Goal: Task Accomplishment & Management: Manage account settings

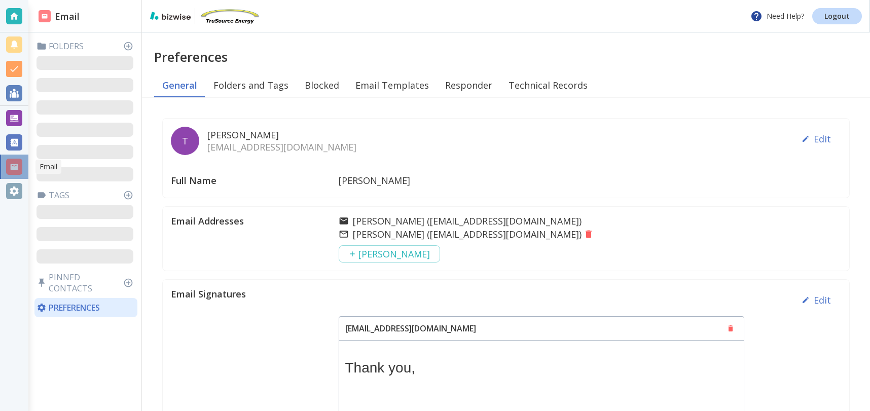
click at [14, 165] on div at bounding box center [14, 167] width 16 height 16
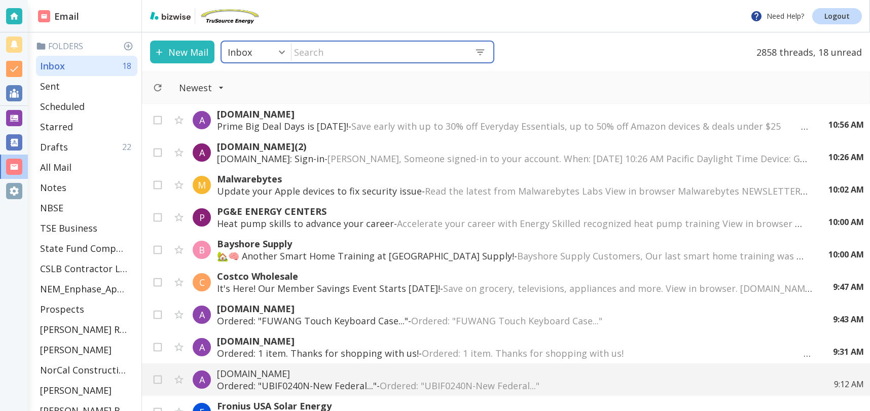
click at [322, 51] on input "text" at bounding box center [378, 52] width 175 height 21
type input "devin"
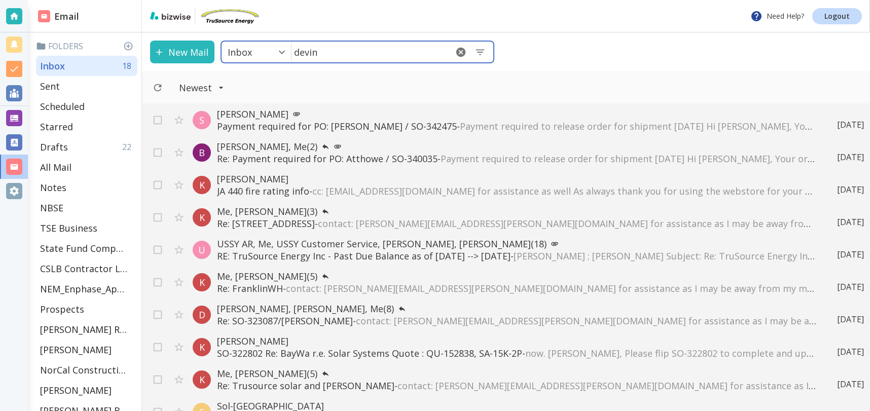
click at [349, 123] on p "Payment required for PO: [PERSON_NAME] / SO-342475 - Payment required to releas…" at bounding box center [516, 126] width 599 height 12
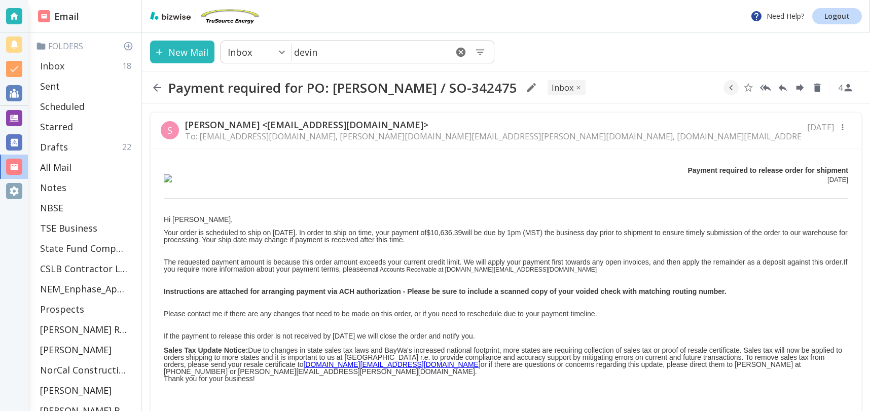
click at [76, 63] on div "Inbox 18" at bounding box center [86, 66] width 101 height 20
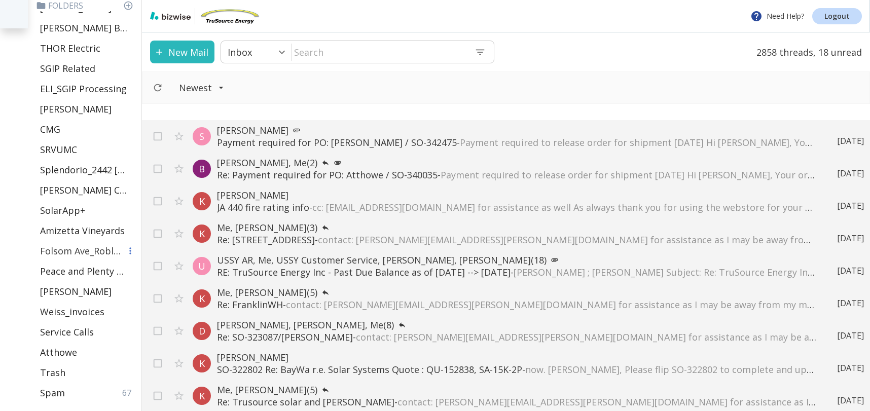
scroll to position [440, 0]
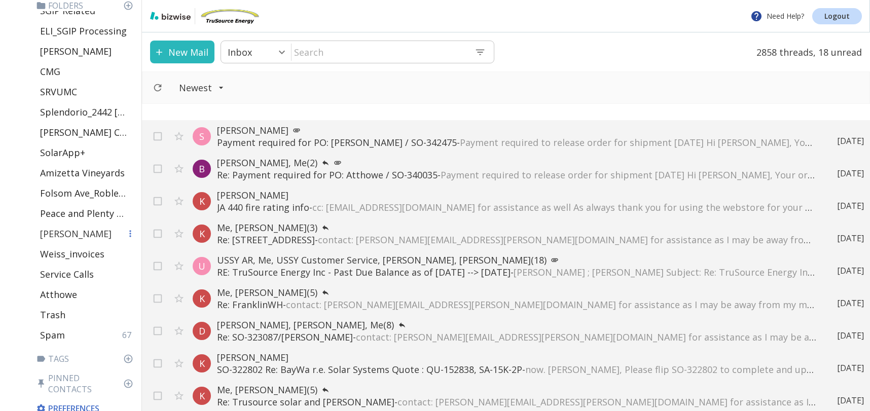
click at [75, 235] on div "[PERSON_NAME]" at bounding box center [86, 233] width 101 height 20
type input "44"
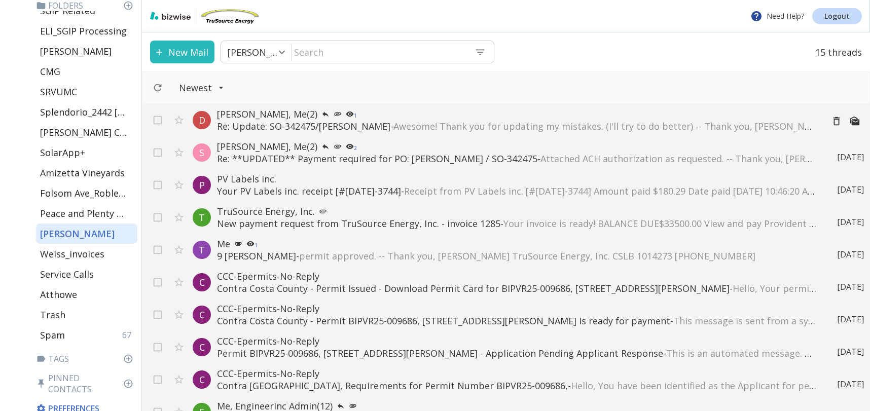
click at [478, 122] on span "Awesome! Thank you for updating my mistakes. (I'll try to do better) -- Thank y…" at bounding box center [800, 126] width 814 height 12
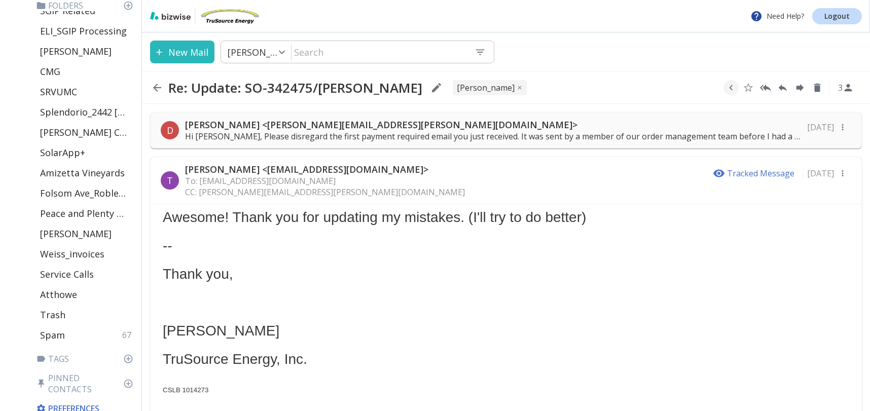
click at [392, 133] on p "Hi [PERSON_NAME], Please disregard the first payment required email you just re…" at bounding box center [493, 136] width 616 height 11
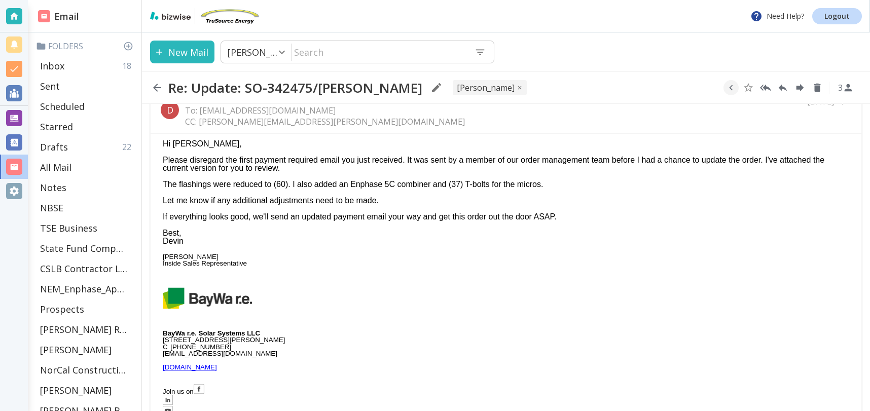
scroll to position [1, 0]
click at [58, 66] on p "Inbox" at bounding box center [52, 65] width 24 height 12
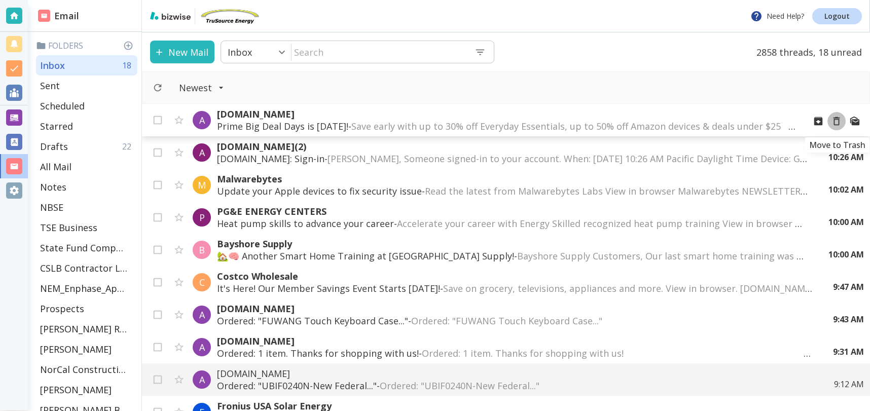
click at [838, 121] on icon "Move to Trash" at bounding box center [836, 121] width 7 height 9
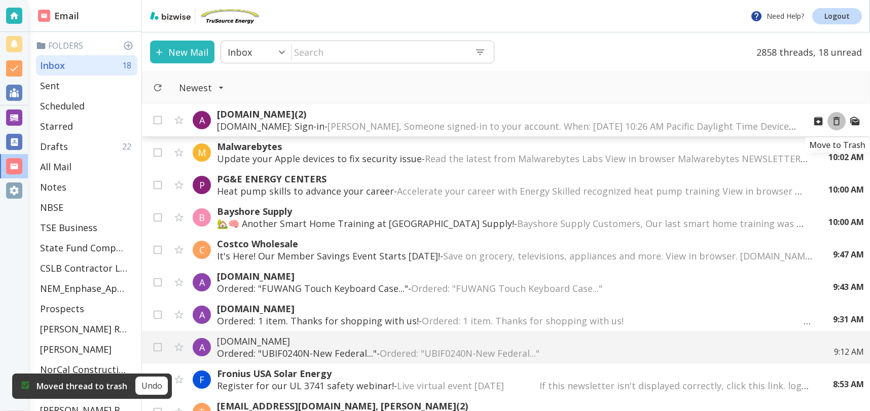
click at [835, 118] on icon "Move to Trash" at bounding box center [836, 121] width 7 height 9
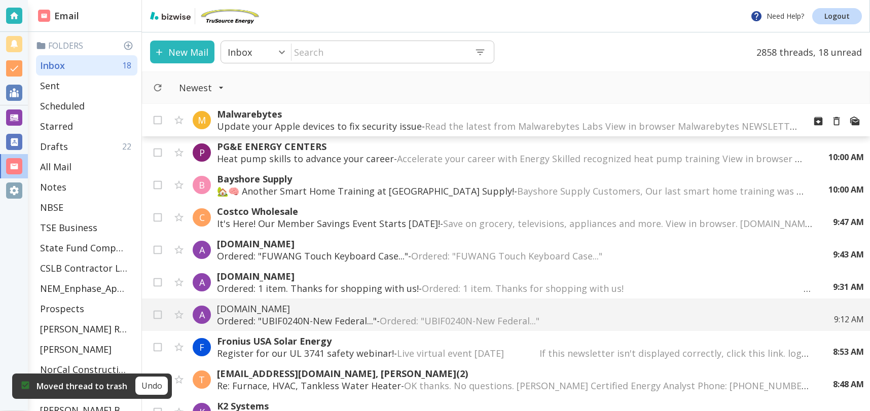
click at [520, 123] on span "Read the latest from Malwarebytes Labs View in browser Malwarebytes NEWSLETTER …" at bounding box center [885, 126] width 921 height 12
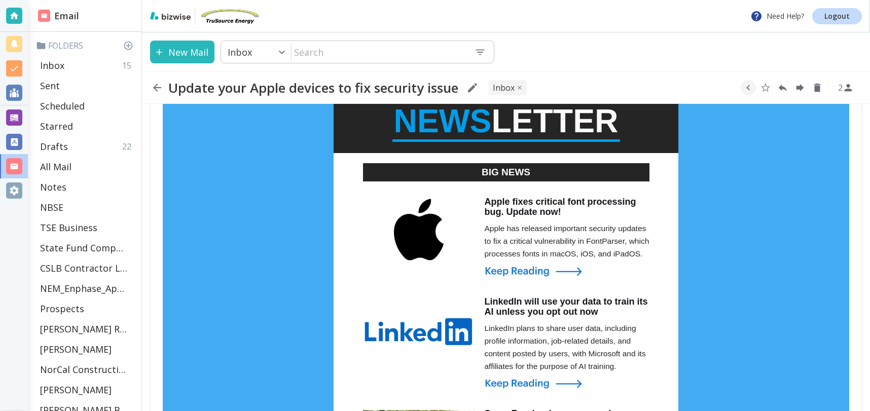
scroll to position [109, 0]
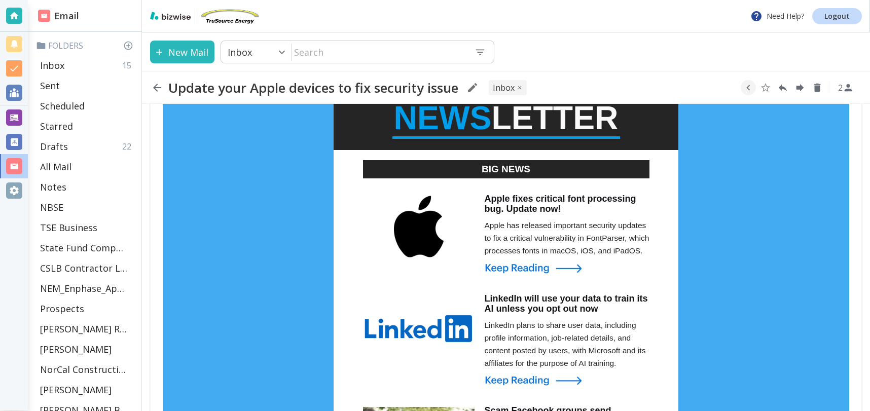
click at [556, 265] on img at bounding box center [552, 268] width 136 height 14
click at [68, 65] on div "Inbox 15" at bounding box center [86, 65] width 101 height 20
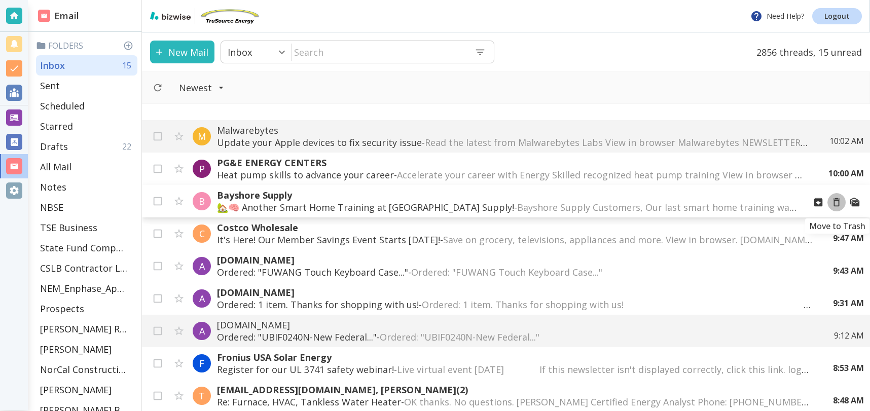
click at [838, 202] on icon "Move to Trash" at bounding box center [836, 202] width 7 height 9
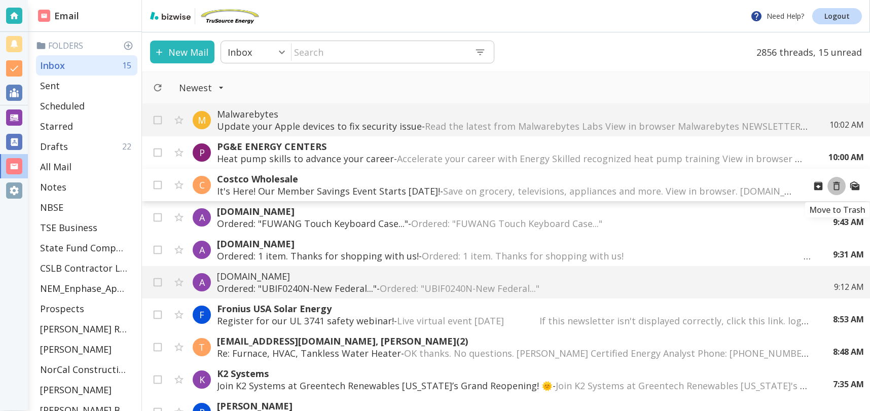
click at [837, 185] on icon "Move to Trash" at bounding box center [836, 185] width 11 height 11
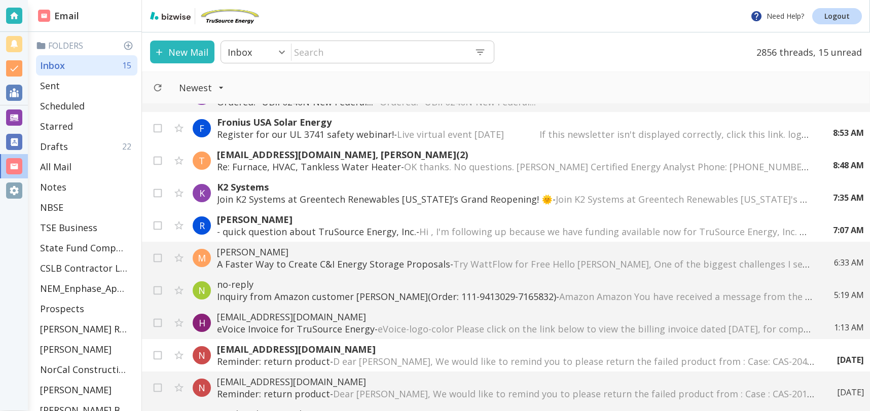
scroll to position [155, 0]
click at [836, 227] on icon "Move to Trash" at bounding box center [836, 225] width 11 height 11
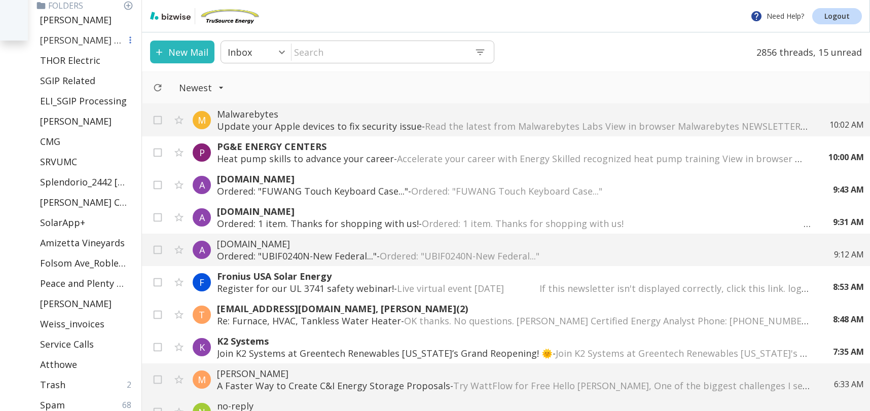
scroll to position [440, 0]
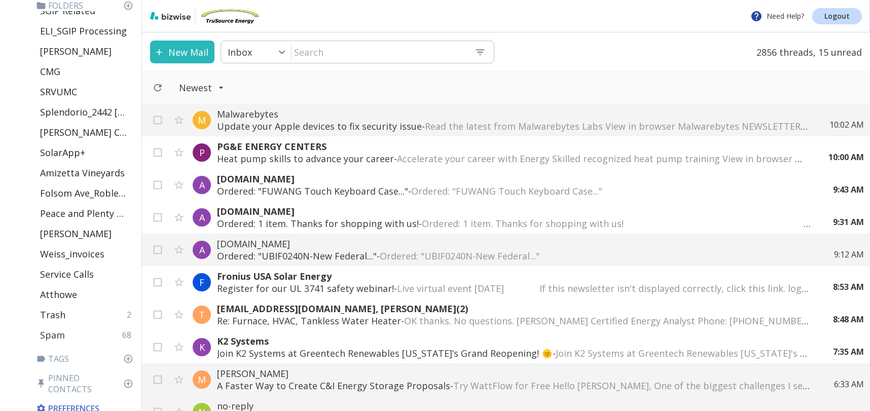
click at [52, 331] on p "Spam" at bounding box center [52, 335] width 25 height 12
type input "49"
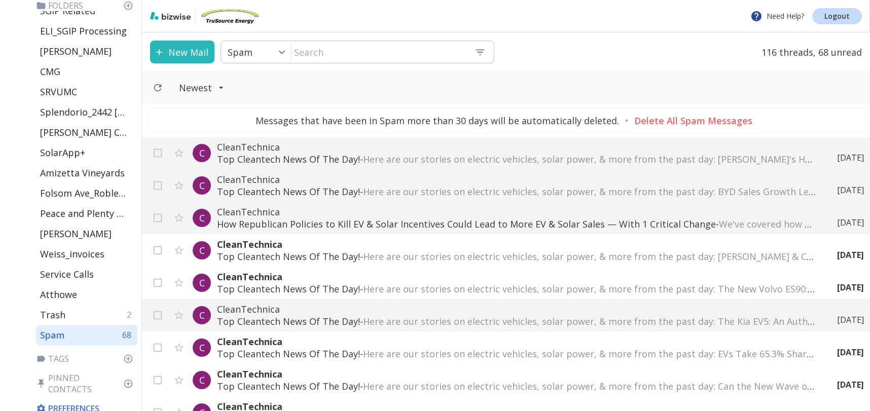
scroll to position [2798, 0]
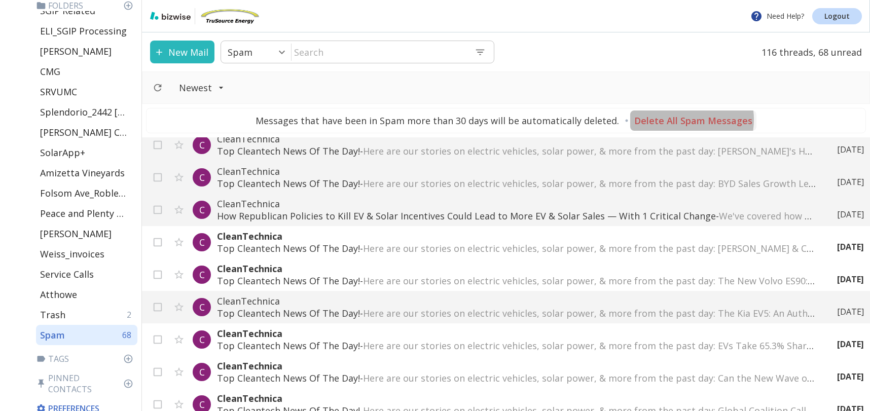
click at [675, 120] on p "Delete All Spam Messages" at bounding box center [693, 121] width 118 height 12
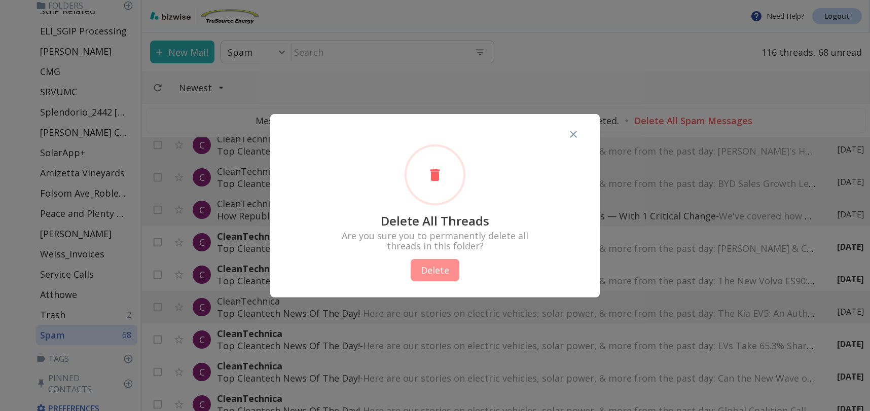
click at [436, 269] on button "Delete" at bounding box center [434, 270] width 49 height 22
